Goal: Use online tool/utility

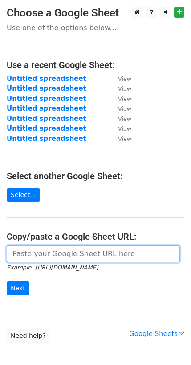
click at [67, 245] on input "url" at bounding box center [93, 253] width 173 height 17
paste input "https://docs.google.com/spreadsheets/d/1-Z83AN8Un0Hi2B-JLKXHqLXBjdX5-c5hVLvt5Bf…"
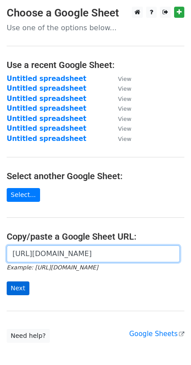
type input "https://docs.google.com/spreadsheets/d/1-Z83AN8Un0Hi2B-JLKXHqLXBjdX5-c5hVLvt5Bf…"
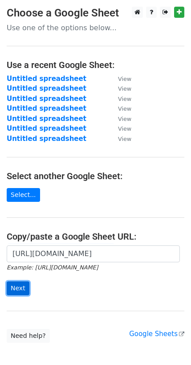
scroll to position [0, 0]
click at [18, 281] on input "Next" at bounding box center [18, 288] width 23 height 14
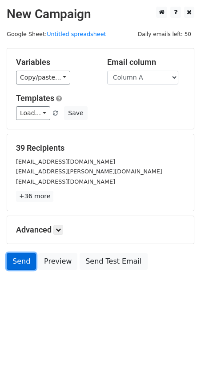
click at [20, 253] on link "Send" at bounding box center [21, 261] width 29 height 17
